Goal: Task Accomplishment & Management: Manage account settings

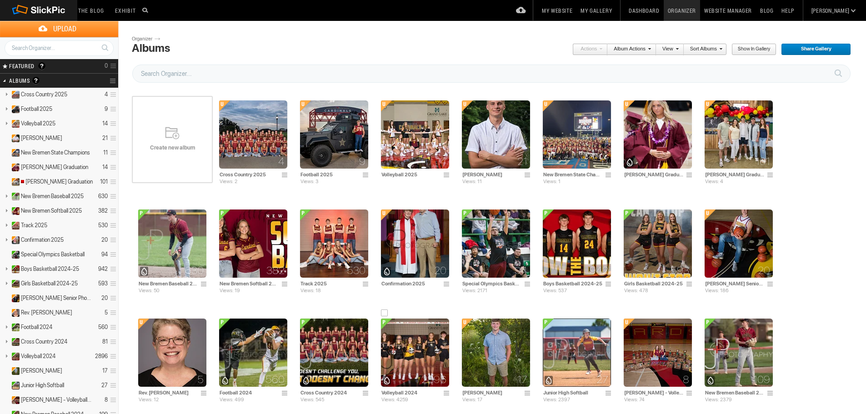
click at [381, 356] on img at bounding box center [415, 353] width 68 height 68
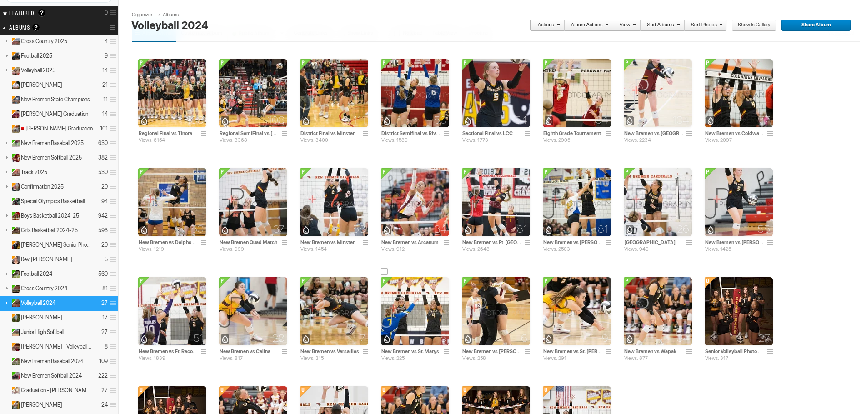
scroll to position [45, 0]
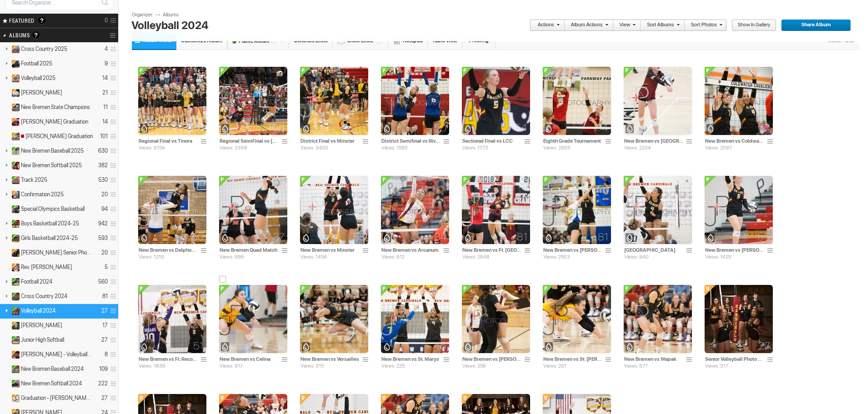
click at [287, 285] on img at bounding box center [253, 319] width 68 height 68
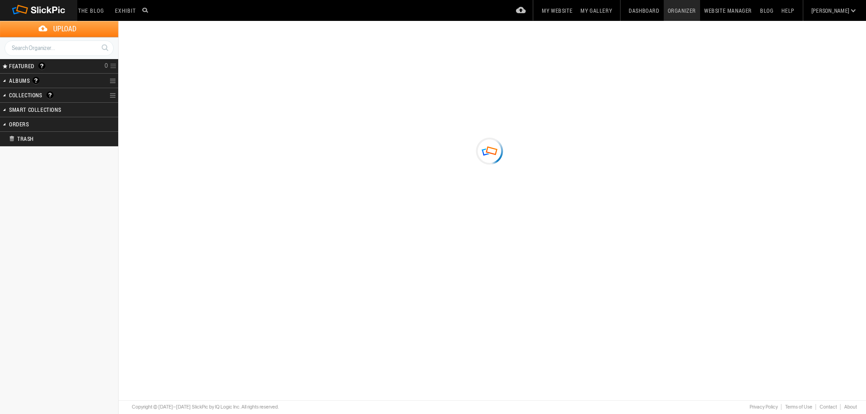
type input "New Bremen vs Celina"
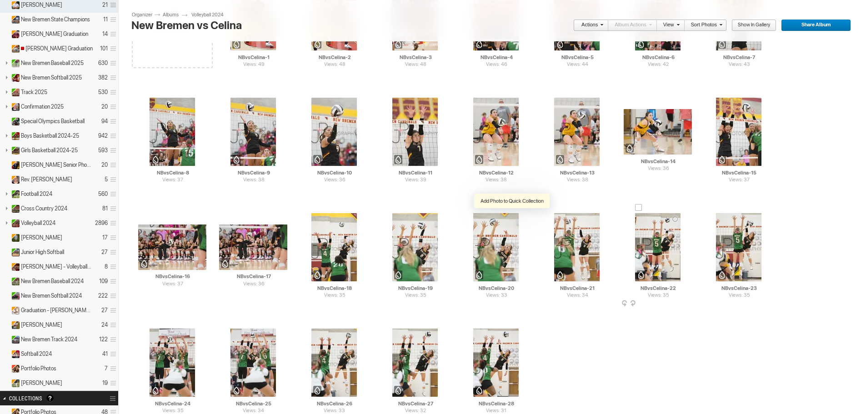
scroll to position [136, 0]
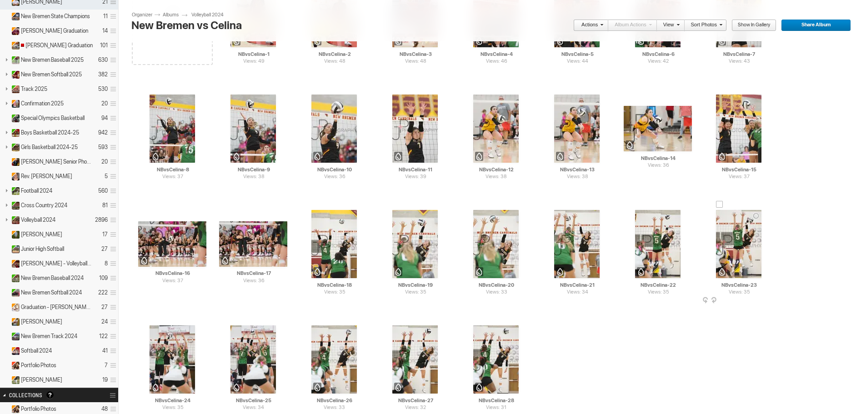
click at [716, 236] on img at bounding box center [738, 244] width 45 height 68
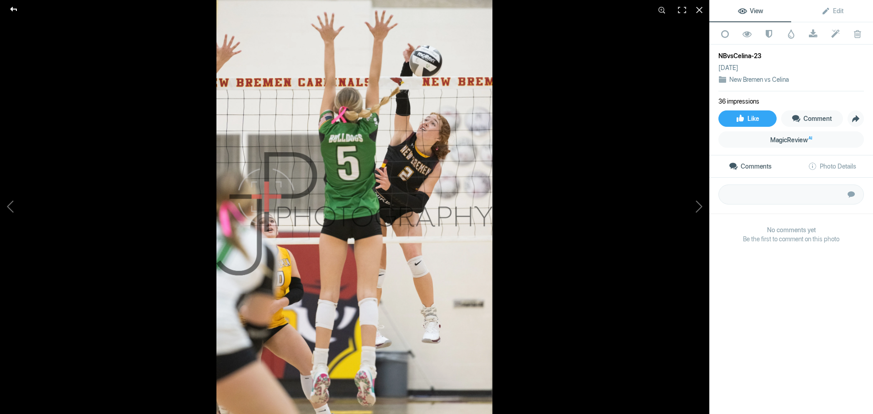
click at [15, 10] on div at bounding box center [13, 9] width 33 height 18
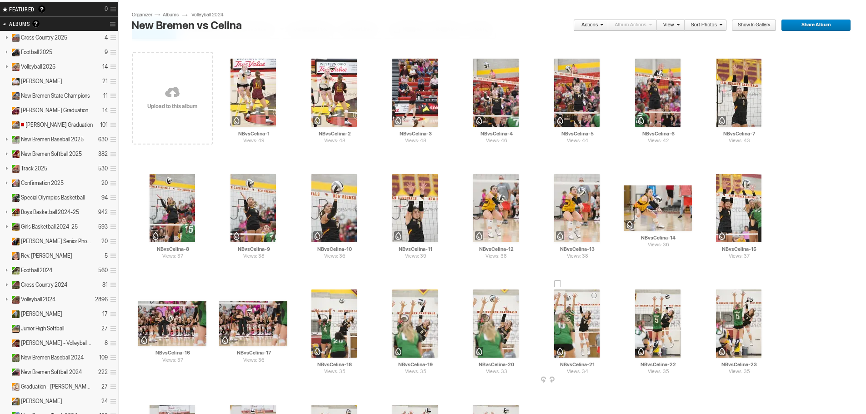
scroll to position [45, 0]
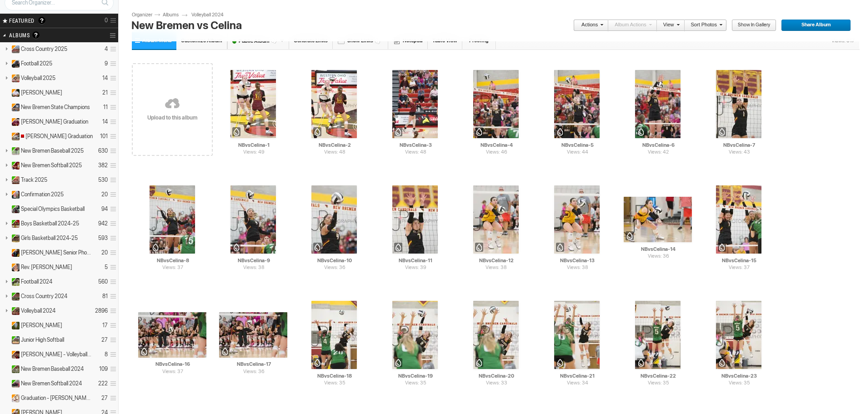
click at [202, 15] on link "Volleyball 2024" at bounding box center [211, 14] width 41 height 7
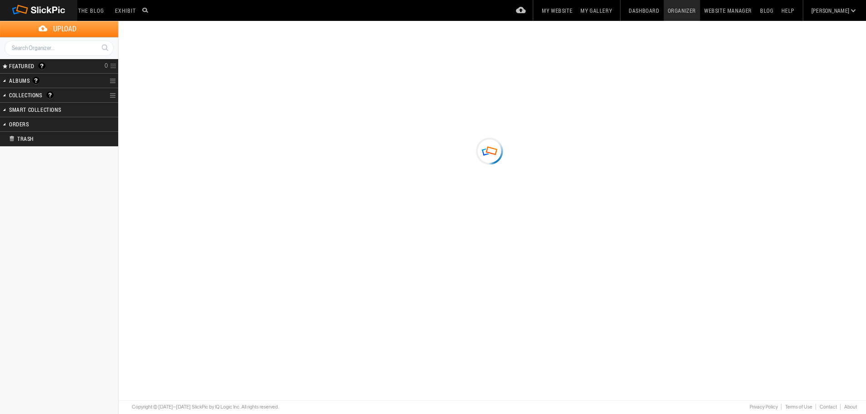
type input "Volleyball 2024"
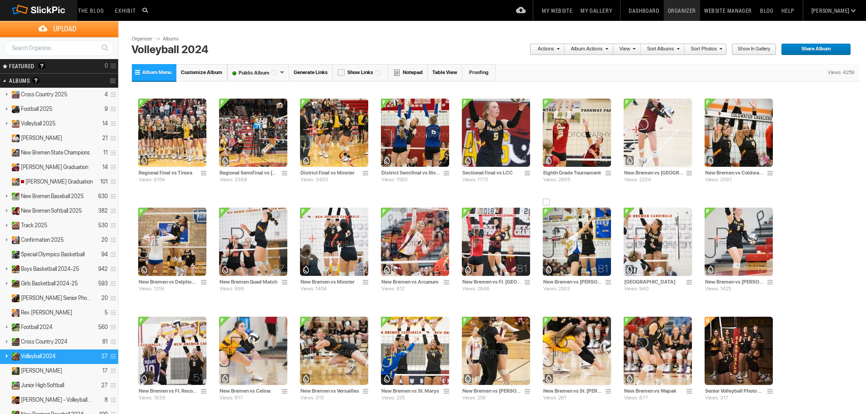
click at [543, 238] on img at bounding box center [577, 242] width 68 height 68
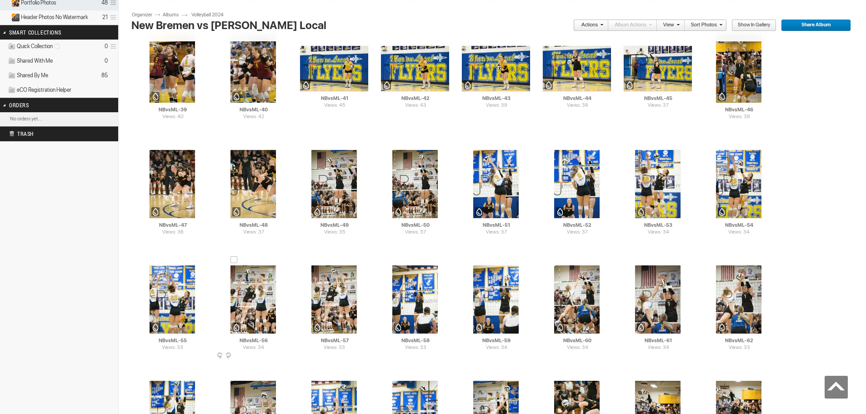
scroll to position [546, 0]
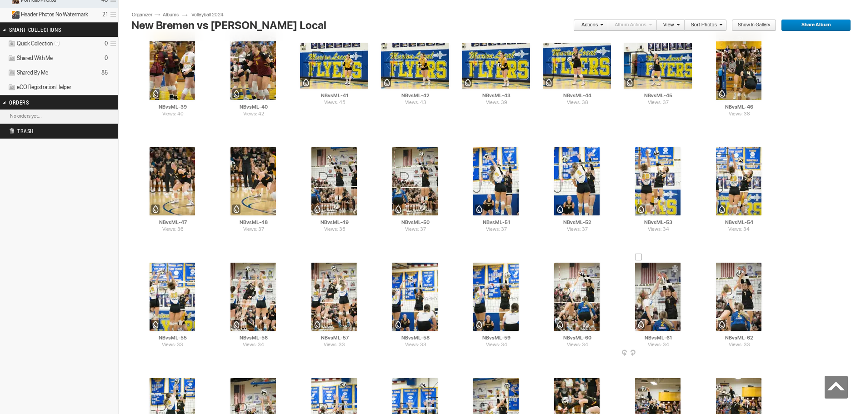
click at [635, 300] on img at bounding box center [657, 297] width 45 height 68
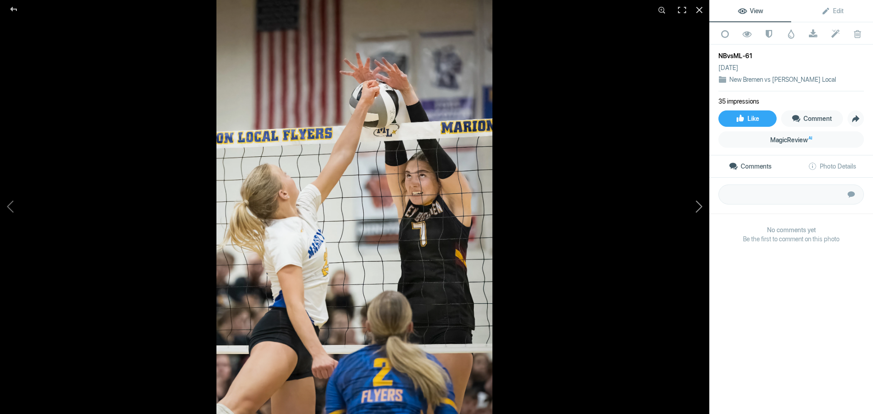
click at [699, 207] on button at bounding box center [675, 207] width 68 height 149
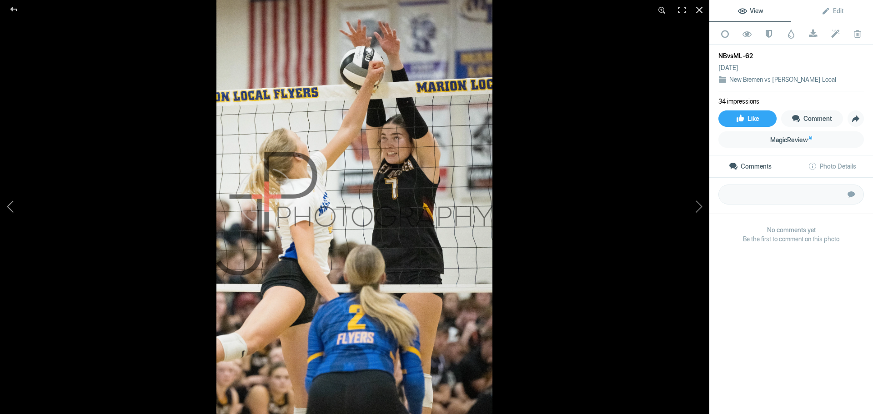
click at [7, 206] on button at bounding box center [34, 207] width 68 height 149
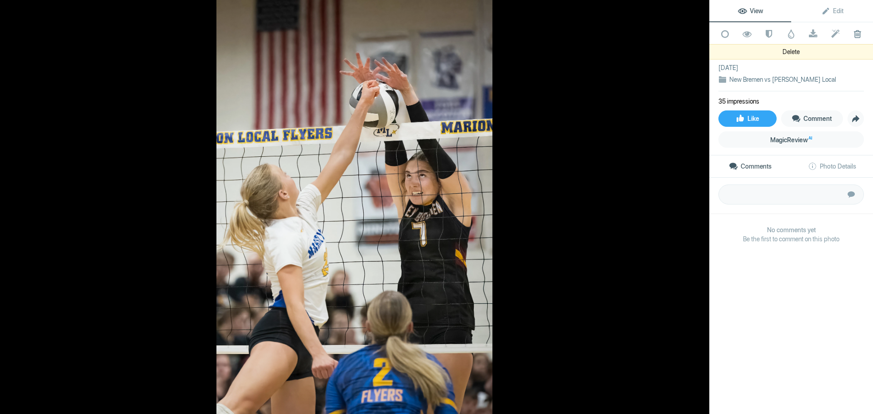
click at [851, 36] on span at bounding box center [857, 34] width 22 height 9
click at [809, 35] on span at bounding box center [813, 34] width 22 height 9
click at [13, 206] on button at bounding box center [34, 207] width 68 height 149
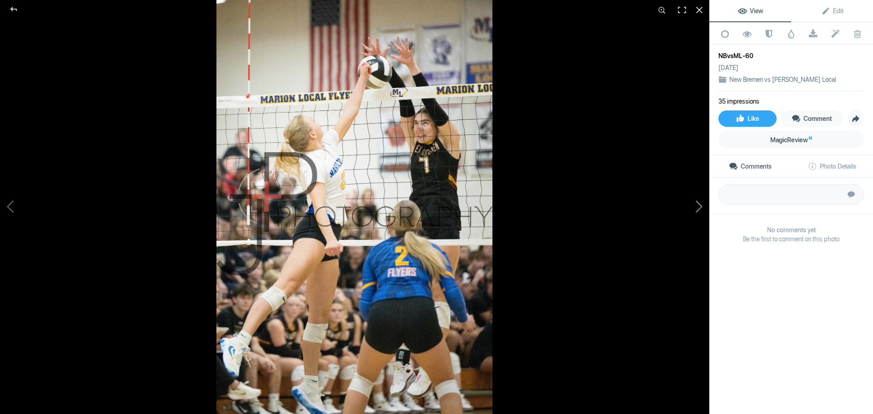
click at [698, 212] on button at bounding box center [675, 207] width 68 height 149
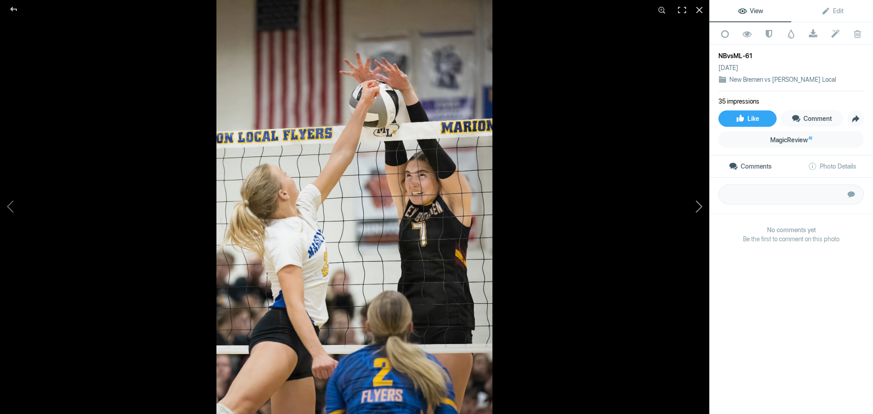
click at [698, 212] on button at bounding box center [675, 207] width 68 height 149
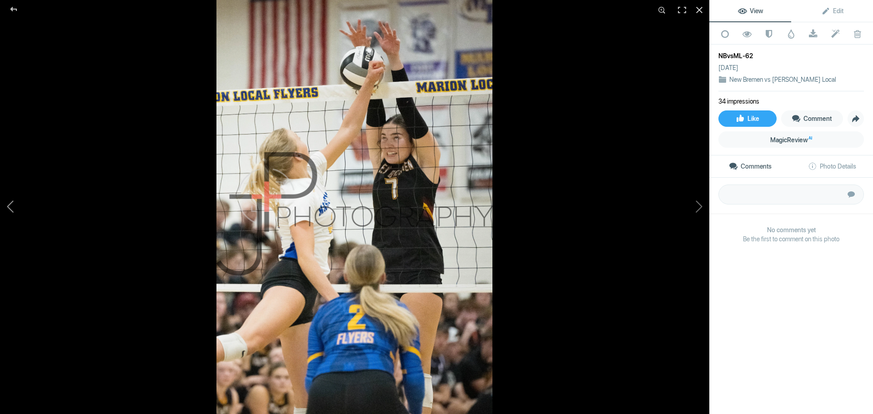
click at [11, 208] on button at bounding box center [34, 207] width 68 height 149
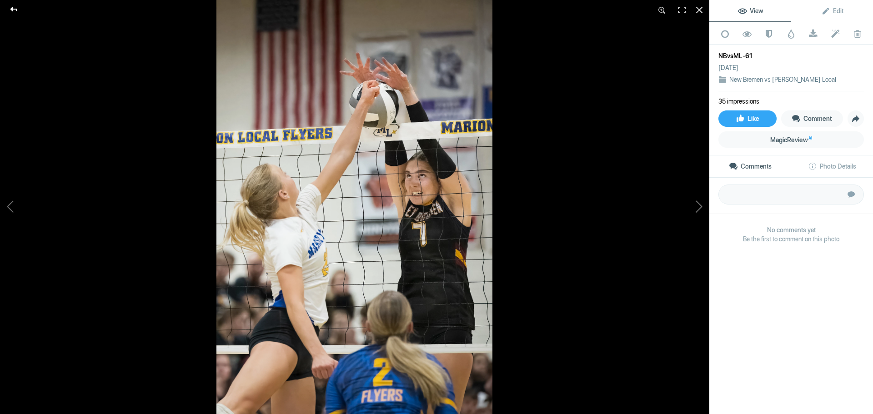
click at [15, 11] on div at bounding box center [13, 9] width 33 height 18
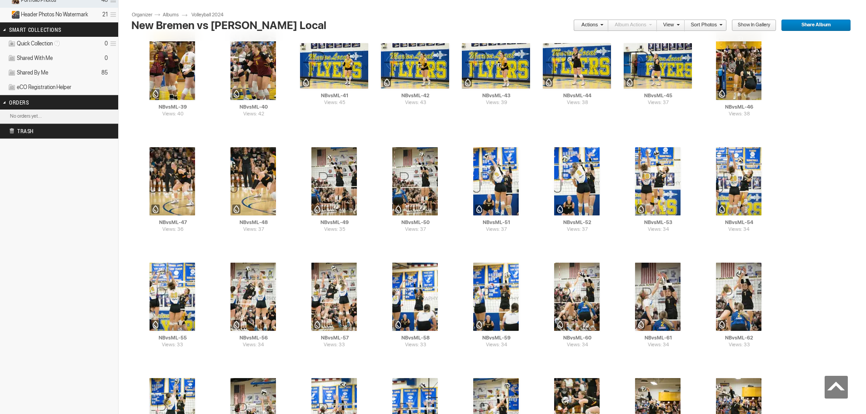
click at [41, 134] on h2 "Trash" at bounding box center [51, 131] width 85 height 14
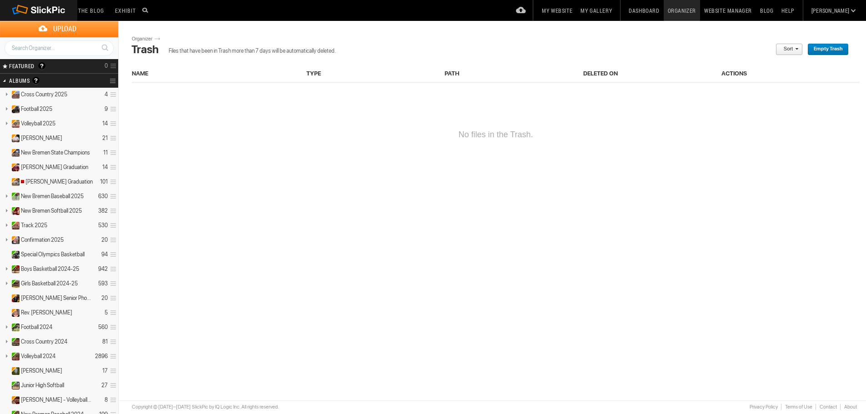
click at [71, 81] on h2 "Albums Albums are your presentation gallery and where your photos and videos ar…" at bounding box center [47, 81] width 76 height 14
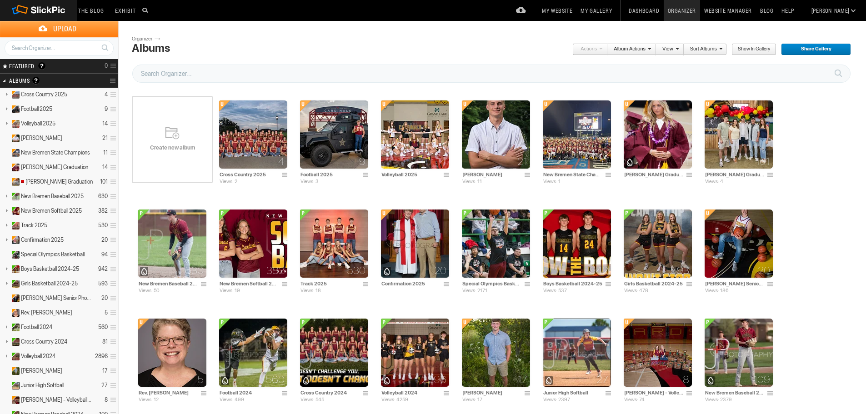
click at [744, 10] on link "Website Manager" at bounding box center [728, 10] width 56 height 21
